Goal: Check status: Check status

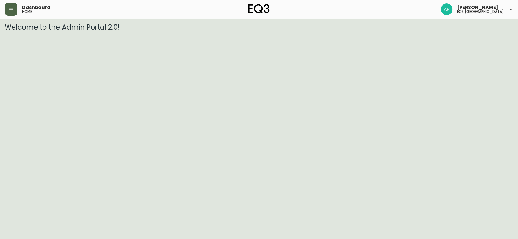
click at [9, 7] on icon "button" at bounding box center [11, 9] width 5 height 5
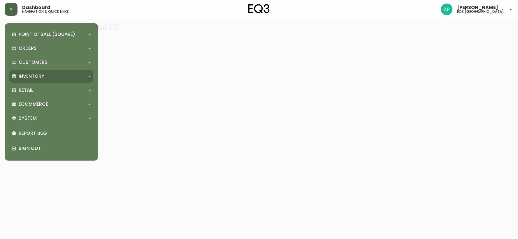
click at [65, 82] on div "Inventory" at bounding box center [51, 76] width 84 height 13
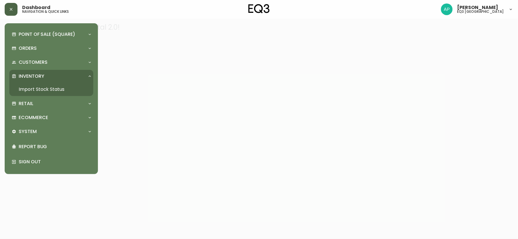
click at [24, 89] on link "Import Stock Status" at bounding box center [51, 89] width 84 height 13
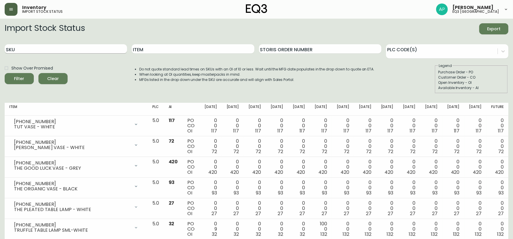
click at [32, 48] on input "SKU" at bounding box center [66, 48] width 122 height 9
paste input "[PHONE_NUMBER]"
type input "[PHONE_NUMBER]"
click at [5, 73] on button "Filter" at bounding box center [19, 78] width 29 height 11
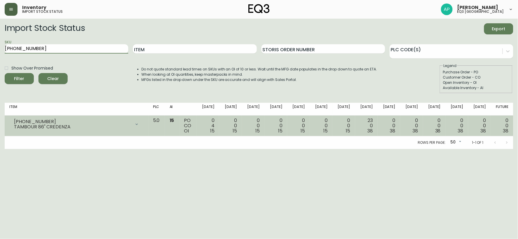
click at [139, 123] on icon at bounding box center [136, 124] width 5 height 5
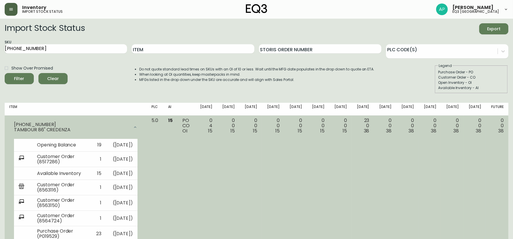
click at [141, 121] on div at bounding box center [135, 127] width 12 height 12
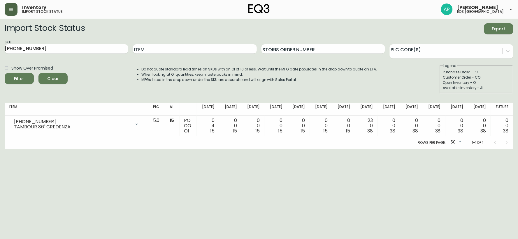
click at [264, 10] on img at bounding box center [259, 8] width 22 height 9
